Goal: Transaction & Acquisition: Book appointment/travel/reservation

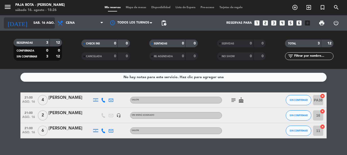
click at [32, 24] on input "sáb. 16 ago." at bounding box center [52, 23] width 43 height 9
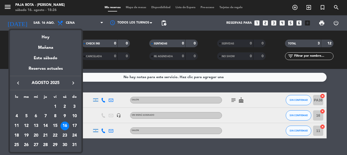
click at [72, 127] on div "17" at bounding box center [74, 126] width 9 height 9
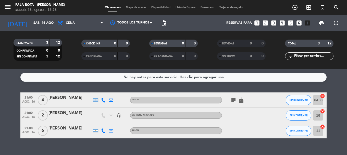
type input "dom. 17 ago."
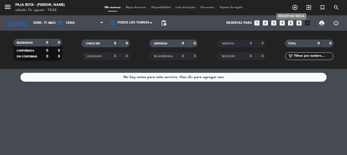
click at [294, 6] on icon "add_circle_outline" at bounding box center [295, 7] width 6 height 6
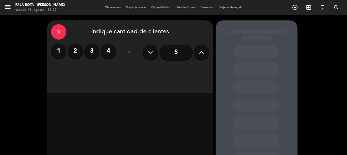
click at [197, 52] on button at bounding box center [201, 52] width 15 height 15
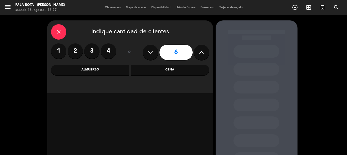
click at [197, 52] on button at bounding box center [201, 52] width 15 height 15
type input "9"
click at [96, 70] on div "Almuerzo" at bounding box center [90, 70] width 79 height 10
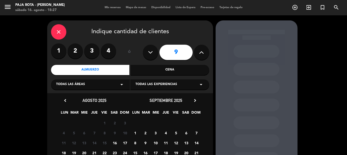
click at [124, 144] on span "17" at bounding box center [125, 143] width 8 height 8
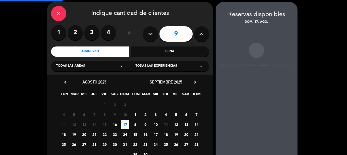
scroll to position [20, 0]
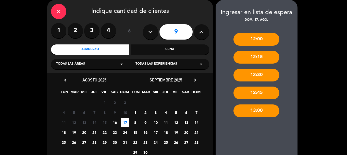
click at [252, 110] on div "13:00" at bounding box center [257, 110] width 46 height 13
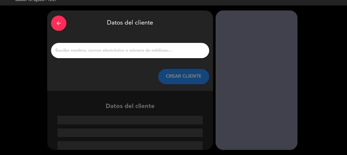
click at [62, 17] on div "arrow_back" at bounding box center [58, 23] width 15 height 15
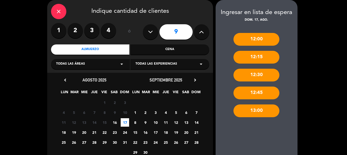
scroll to position [56, 0]
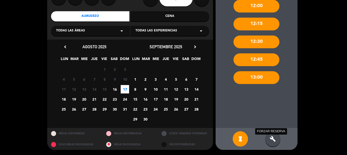
click at [271, 139] on icon "build" at bounding box center [273, 139] width 6 height 6
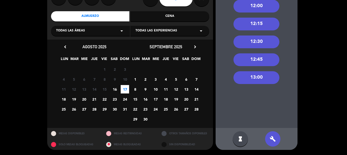
click at [264, 75] on div "13:00" at bounding box center [257, 77] width 46 height 13
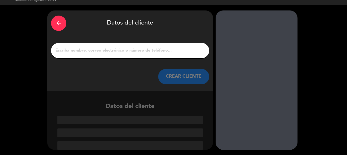
scroll to position [13, 0]
drag, startPoint x: 184, startPoint y: 45, endPoint x: 187, endPoint y: 43, distance: 4.0
click at [187, 43] on div at bounding box center [130, 50] width 158 height 15
click at [150, 53] on input "1" at bounding box center [130, 50] width 151 height 7
click at [115, 49] on input "1" at bounding box center [130, 50] width 151 height 7
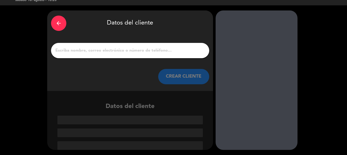
drag, startPoint x: 115, startPoint y: 49, endPoint x: 122, endPoint y: 71, distance: 22.6
click at [122, 71] on div "arrow_back Datos del cliente CREAR CLIENTE" at bounding box center [130, 50] width 166 height 80
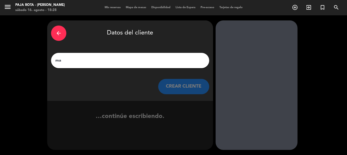
type input "m"
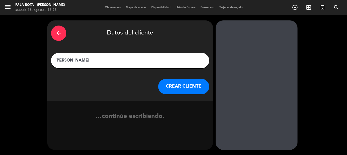
type input "[PERSON_NAME]"
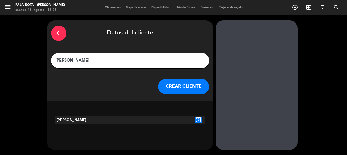
click at [177, 94] on button "CREAR CLIENTE" at bounding box center [183, 86] width 51 height 15
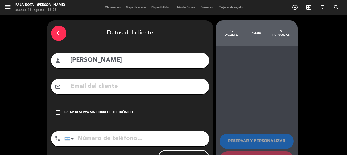
click at [122, 115] on div "Crear reserva sin correo electrónico" at bounding box center [98, 112] width 69 height 5
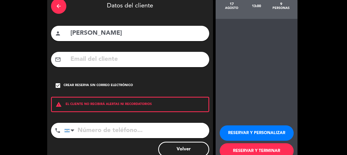
scroll to position [51, 0]
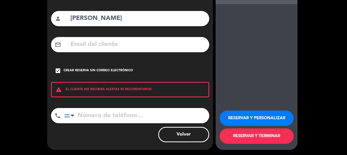
click at [284, 141] on button "RESERVAR Y TERMINAR" at bounding box center [257, 135] width 74 height 15
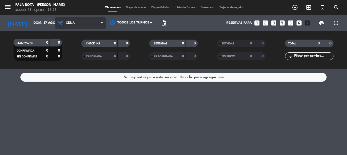
click at [91, 20] on span "Cena" at bounding box center [80, 22] width 51 height 11
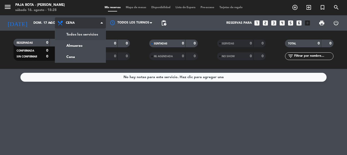
click at [93, 43] on div "menu PAJA [PERSON_NAME] [PERSON_NAME] 16. [PERSON_NAME] - 18:28 Mis reservas Ma…" at bounding box center [173, 34] width 347 height 69
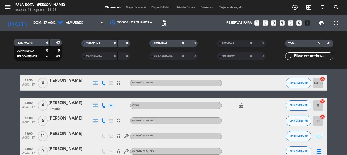
scroll to position [51, 0]
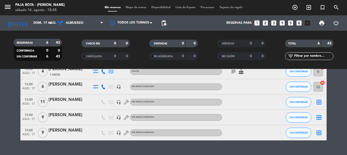
click at [75, 123] on div at bounding box center [70, 121] width 43 height 4
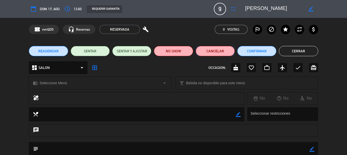
click at [214, 49] on button "Cancelar" at bounding box center [215, 51] width 39 height 10
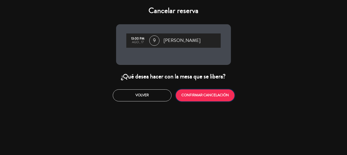
click at [197, 101] on button "CONFIRMAR CANCELACIÓN" at bounding box center [205, 95] width 59 height 12
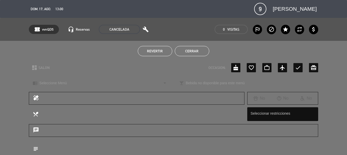
click at [201, 50] on button "Cerrar" at bounding box center [192, 51] width 34 height 10
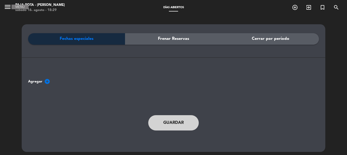
click at [9, 5] on icon "menu" at bounding box center [8, 7] width 8 height 8
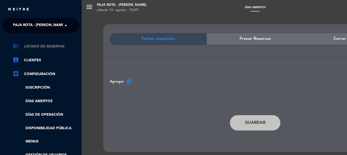
click at [53, 48] on link "chrome_reader_mode Listado de Reservas" at bounding box center [46, 46] width 66 height 6
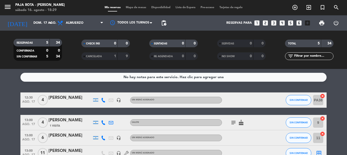
click at [272, 100] on div at bounding box center [275, 99] width 14 height 15
click at [239, 104] on div at bounding box center [245, 99] width 46 height 15
click at [235, 99] on div at bounding box center [245, 99] width 46 height 15
click at [67, 99] on div "[PERSON_NAME]" at bounding box center [70, 98] width 43 height 7
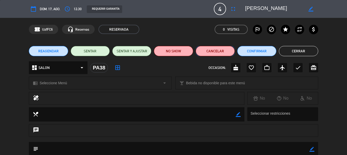
click at [220, 51] on button "Cancelar" at bounding box center [215, 51] width 39 height 10
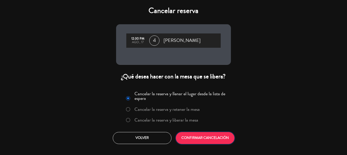
click at [212, 144] on button "CONFIRMAR CANCELACIÓN" at bounding box center [205, 138] width 59 height 12
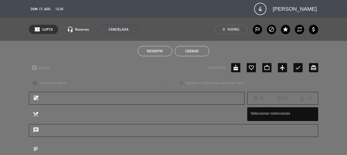
click at [186, 51] on button "Cerrar" at bounding box center [192, 51] width 34 height 10
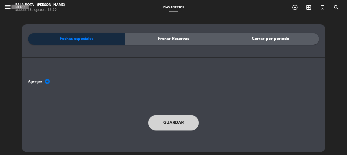
click at [8, 8] on icon "menu" at bounding box center [8, 7] width 8 height 8
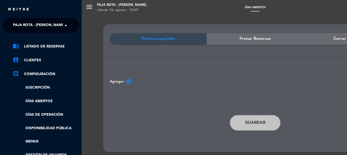
drag, startPoint x: 38, startPoint y: 48, endPoint x: 44, endPoint y: 50, distance: 6.2
click at [38, 48] on link "chrome_reader_mode Listado de Reservas" at bounding box center [46, 46] width 66 height 6
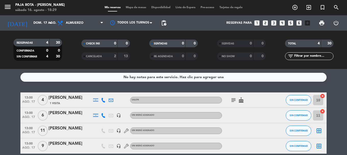
scroll to position [26, 0]
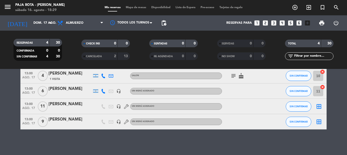
click at [68, 75] on div "[PERSON_NAME]" at bounding box center [70, 73] width 43 height 7
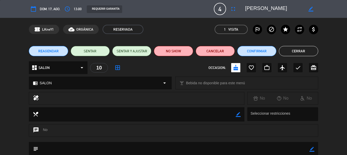
click at [300, 52] on button "Cerrar" at bounding box center [298, 51] width 39 height 10
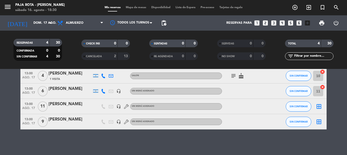
click at [105, 76] on icon at bounding box center [103, 76] width 5 height 5
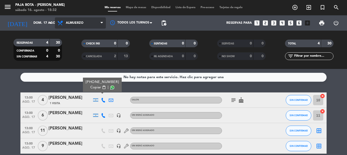
click at [82, 27] on span "Almuerzo" at bounding box center [80, 22] width 51 height 11
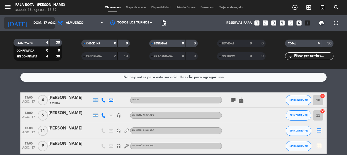
click at [50, 22] on icon "arrow_drop_down" at bounding box center [51, 23] width 6 height 6
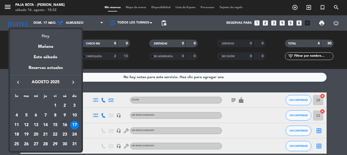
click at [48, 33] on div "Hoy" at bounding box center [46, 34] width 72 height 10
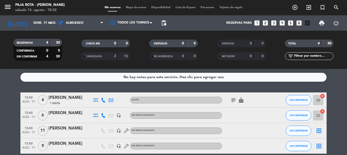
type input "sáb. 16 ago."
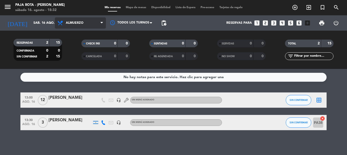
click at [66, 20] on span "Almuerzo" at bounding box center [80, 22] width 51 height 11
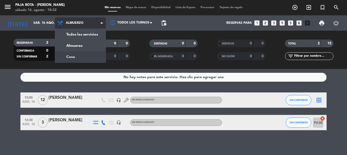
click at [79, 59] on div "menu PAJA [PERSON_NAME] [PERSON_NAME] 16. [PERSON_NAME] - 18:32 Mis reservas Ma…" at bounding box center [173, 34] width 347 height 69
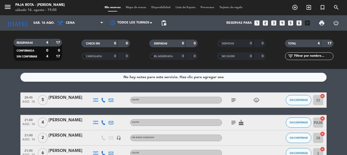
click at [104, 129] on div at bounding box center [104, 122] width 8 height 15
click at [103, 125] on icon at bounding box center [103, 122] width 5 height 5
drag, startPoint x: 25, startPoint y: 101, endPoint x: 22, endPoint y: 102, distance: 2.7
click at [22, 102] on div "20:45 ago. 16" at bounding box center [28, 99] width 16 height 15
click at [13, 99] on bookings-row "20:45 ago. 16 Creada: ago. 16 5 [PERSON_NAME] SALON subject child_care SIN CONF…" at bounding box center [173, 126] width 347 height 68
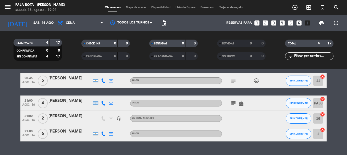
scroll to position [10, 0]
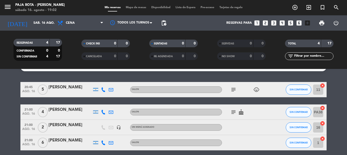
click at [103, 114] on icon at bounding box center [103, 112] width 5 height 5
